Goal: Information Seeking & Learning: Learn about a topic

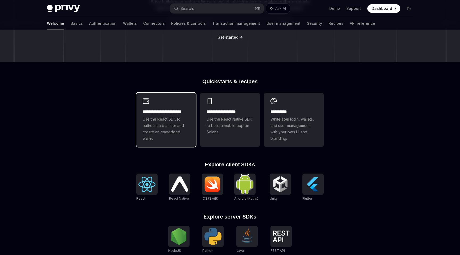
scroll to position [91, 0]
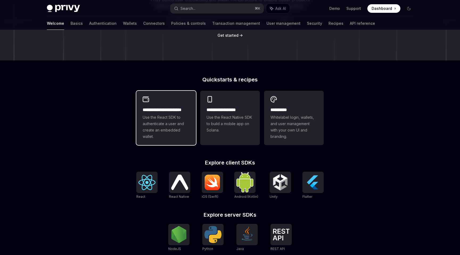
click at [164, 107] on h2 "**********" at bounding box center [166, 110] width 47 height 6
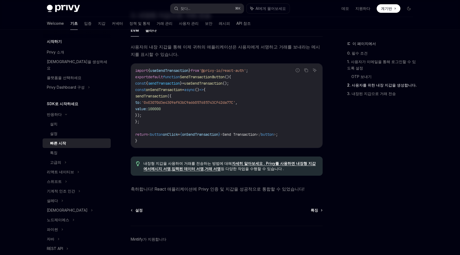
scroll to position [452, 0]
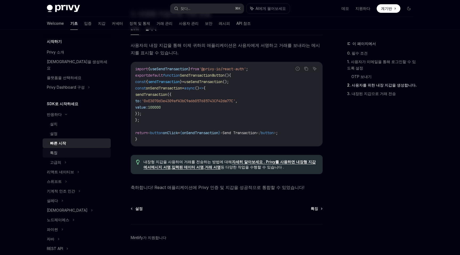
click at [56, 150] on font "특징" at bounding box center [53, 152] width 7 height 5
type textarea "*"
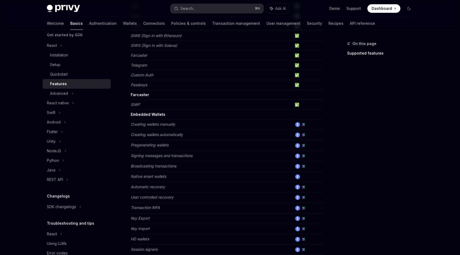
scroll to position [66, 0]
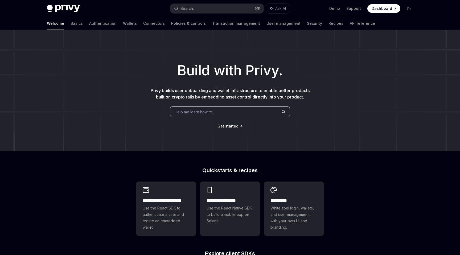
click at [238, 75] on h1 "Build with Privy." at bounding box center [230, 70] width 443 height 21
click at [336, 8] on link "Demo" at bounding box center [334, 8] width 11 height 5
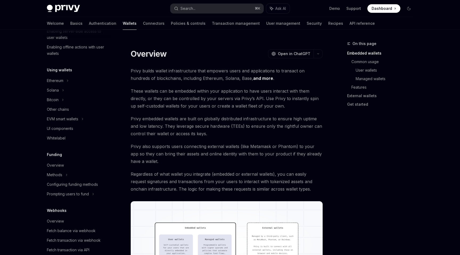
scroll to position [101, 0]
click at [72, 130] on div "UI components" at bounding box center [60, 127] width 26 height 6
type textarea "*"
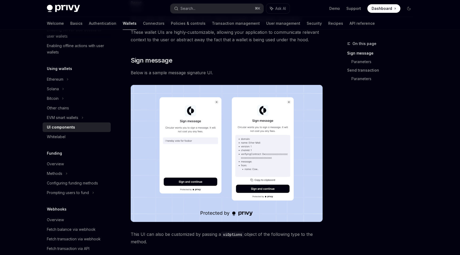
scroll to position [71, 0]
click at [73, 117] on div "EVM smart wallets" at bounding box center [62, 118] width 31 height 6
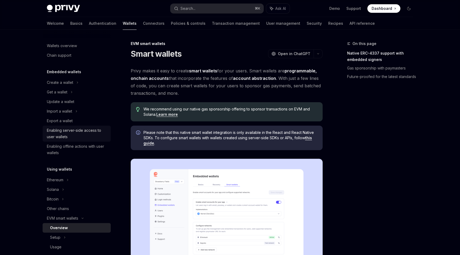
click at [80, 136] on div "Enabling server-side access to user wallets" at bounding box center [77, 133] width 61 height 13
type textarea "*"
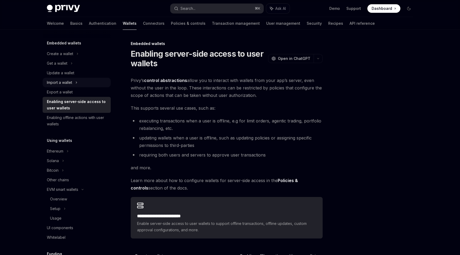
scroll to position [32, 0]
